Goal: Transaction & Acquisition: Subscribe to service/newsletter

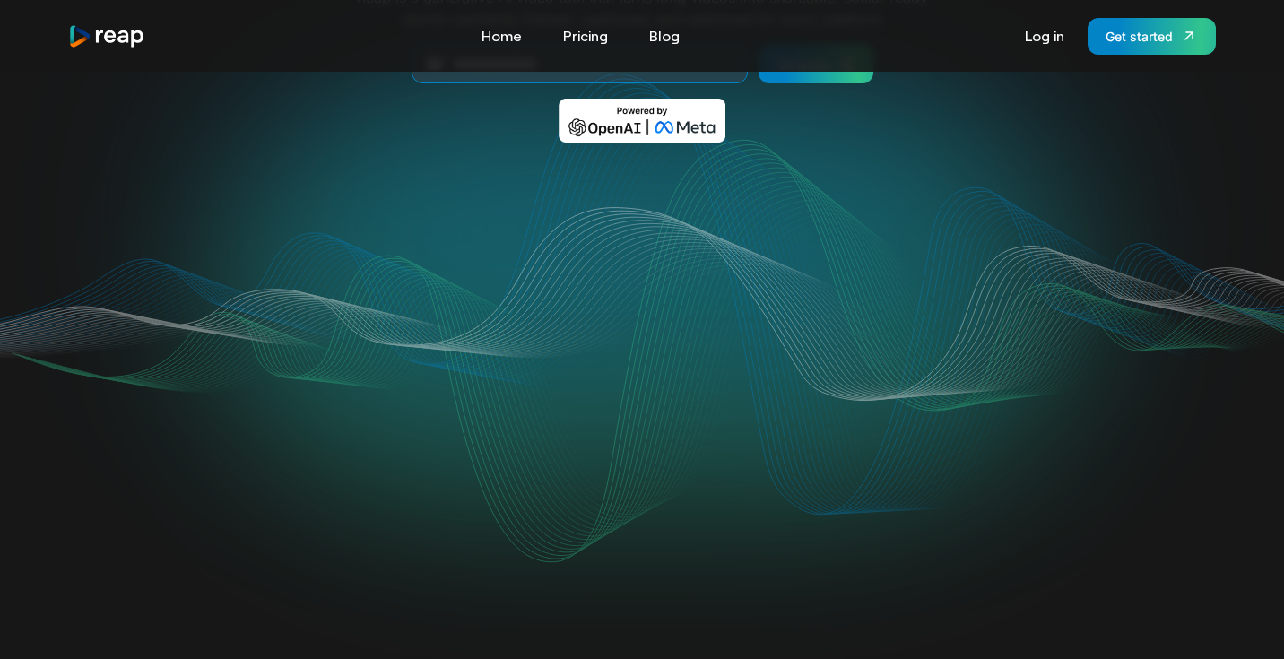
scroll to position [246, 0]
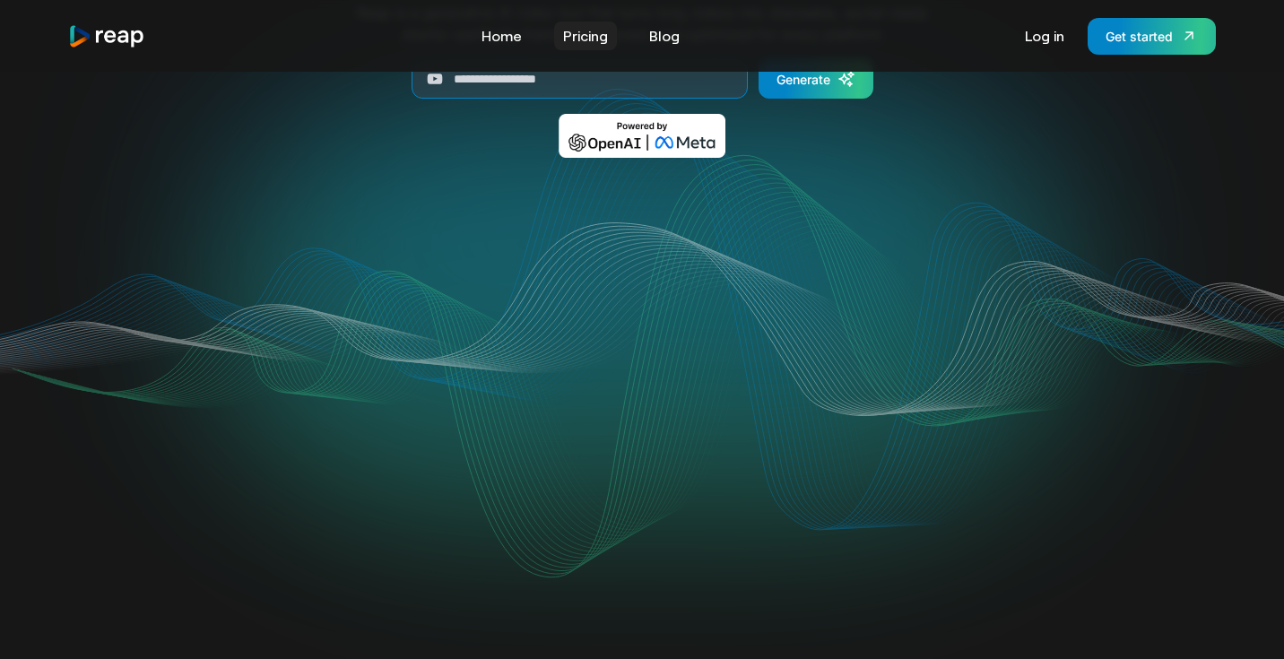
click at [576, 28] on link "Pricing" at bounding box center [585, 36] width 63 height 29
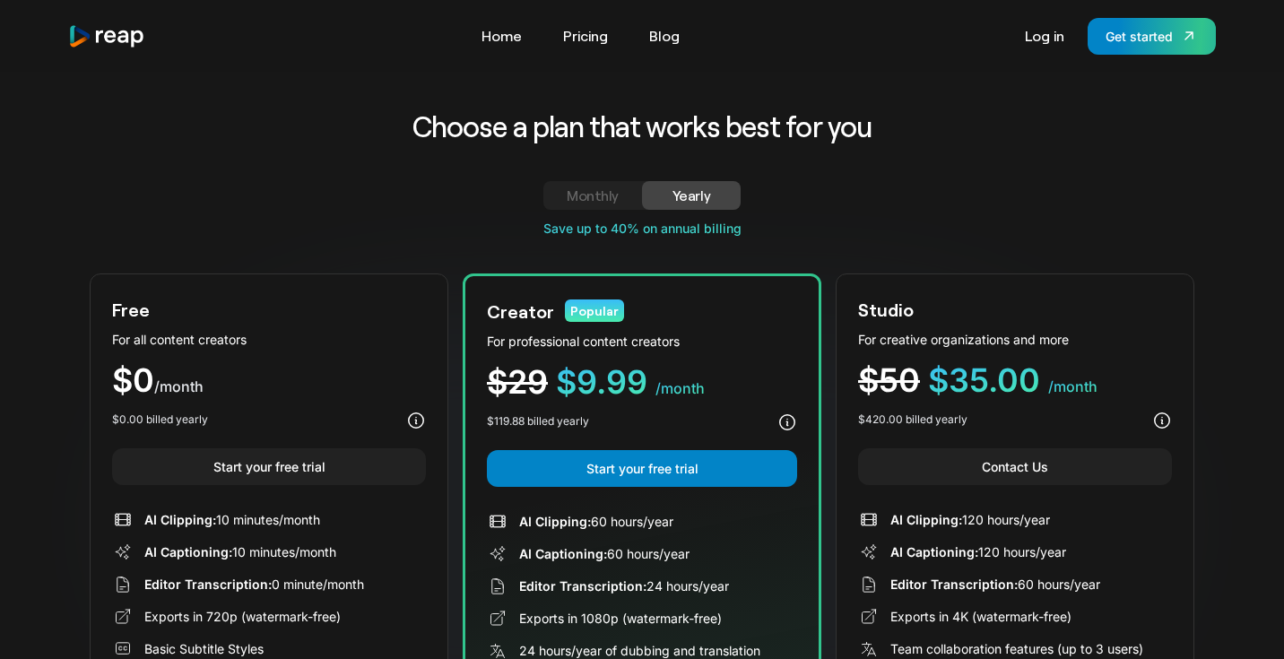
click at [1153, 49] on link "Get started" at bounding box center [1152, 36] width 128 height 37
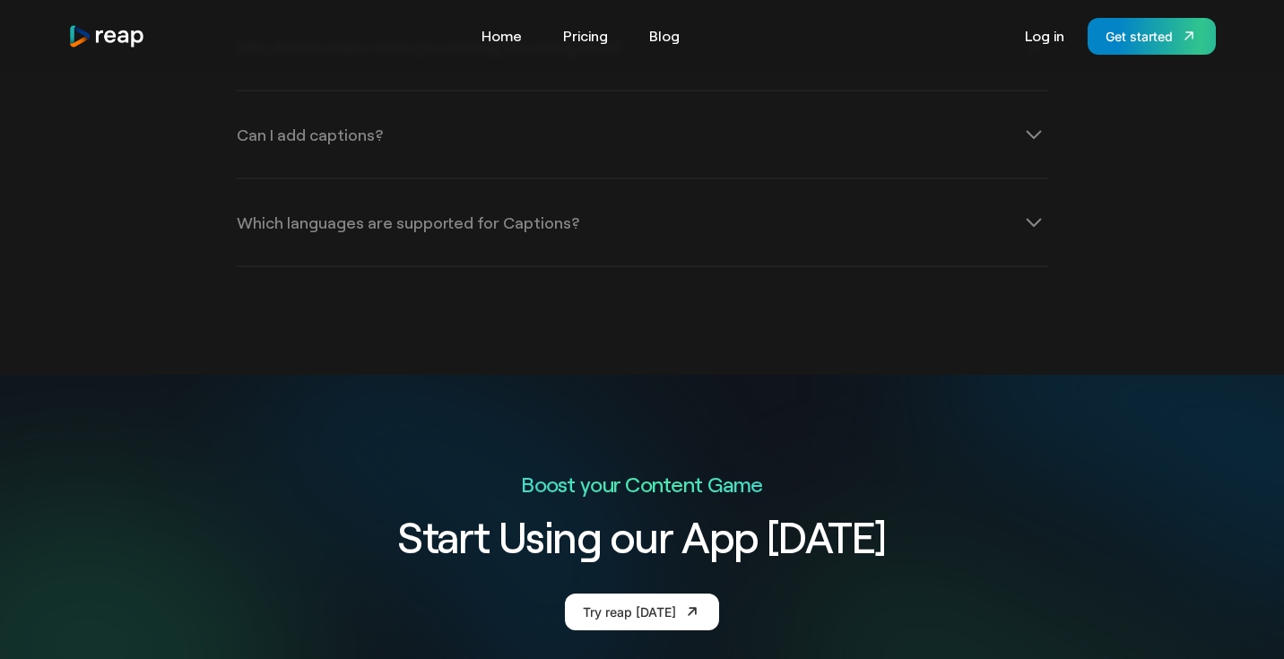
scroll to position [6116, 0]
